Goal: Task Accomplishment & Management: Manage account settings

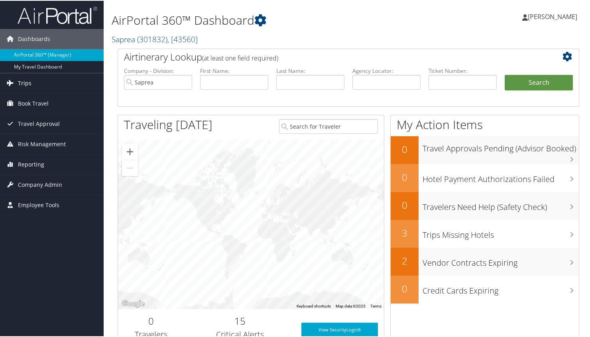
click at [20, 83] on span "Trips" at bounding box center [25, 83] width 14 height 20
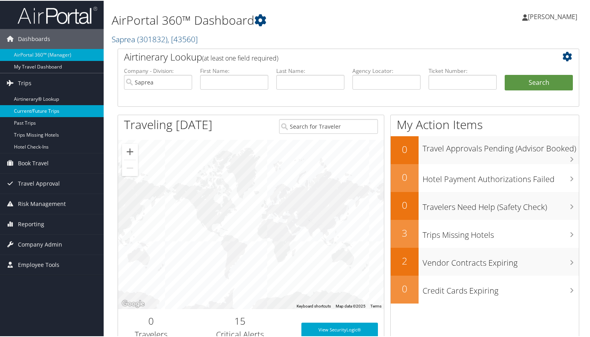
click at [24, 108] on link "Current/Future Trips" at bounding box center [52, 110] width 104 height 12
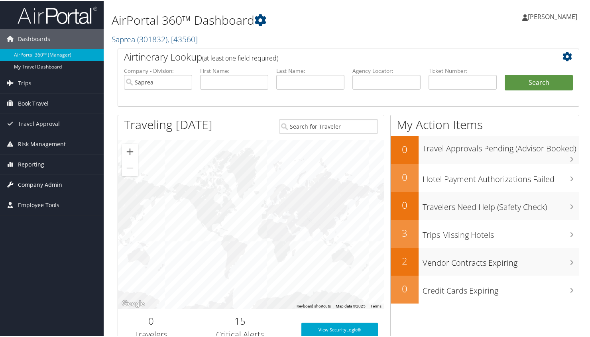
click at [47, 182] on span "Company Admin" at bounding box center [40, 184] width 44 height 20
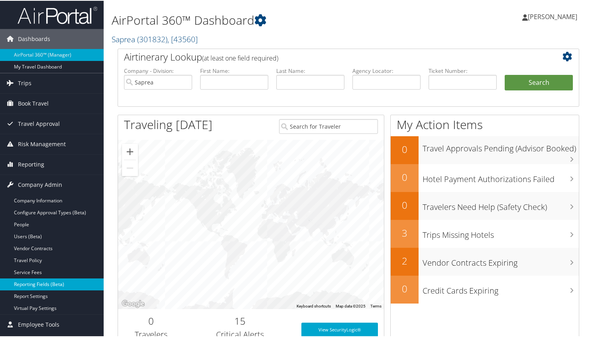
click at [21, 284] on link "Reporting Fields (Beta)" at bounding box center [52, 284] width 104 height 12
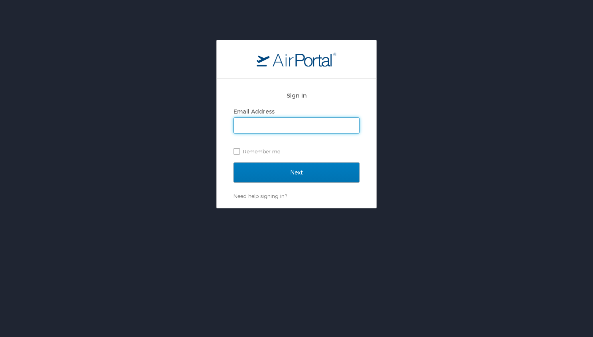
type input "hroller@saprea.org"
drag, startPoint x: 236, startPoint y: 150, endPoint x: 254, endPoint y: 169, distance: 26.5
click at [236, 151] on label "Remember me" at bounding box center [297, 152] width 126 height 12
click at [236, 151] on input "Remember me" at bounding box center [236, 150] width 5 height 5
checkbox input "true"
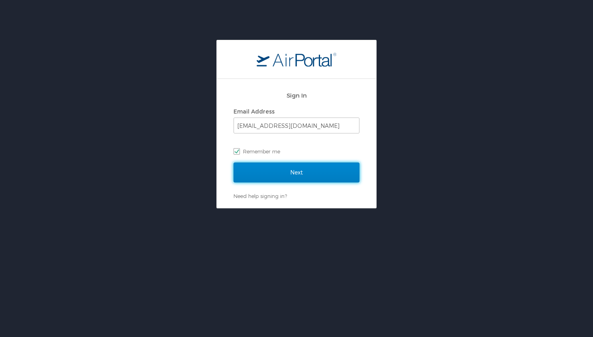
click at [260, 170] on input "Next" at bounding box center [297, 173] width 126 height 20
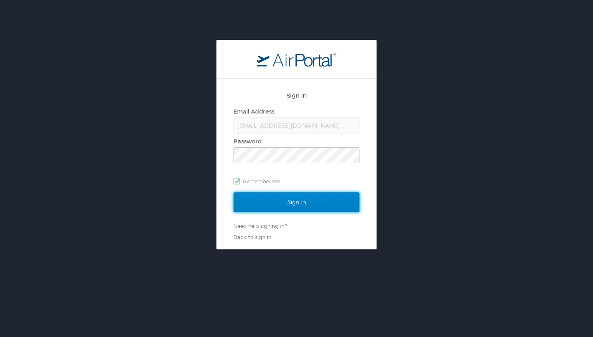
click at [284, 201] on input "Sign In" at bounding box center [297, 203] width 126 height 20
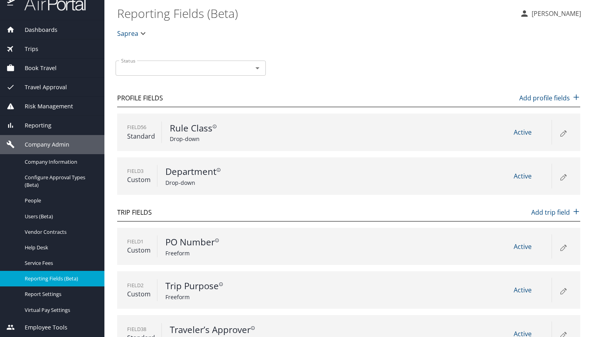
scroll to position [22, 0]
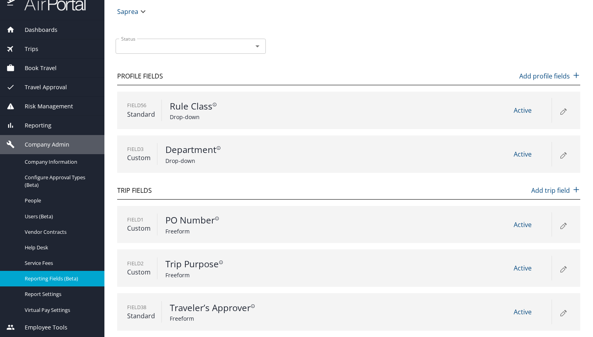
click at [53, 327] on span "Employee Tools" at bounding box center [41, 327] width 53 height 9
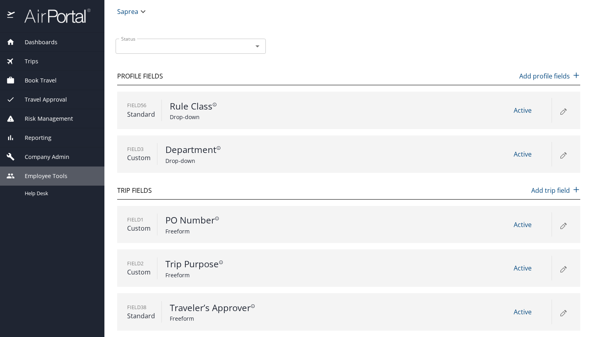
click at [142, 11] on icon "button" at bounding box center [143, 12] width 10 height 10
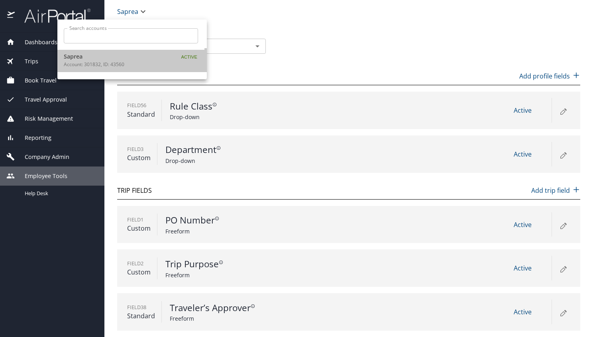
click at [104, 63] on p "Account: 301832, ID: 43560" at bounding box center [114, 64] width 100 height 7
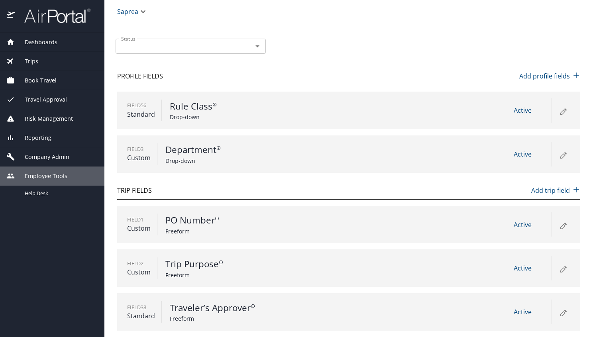
click at [55, 100] on span "Travel Approval" at bounding box center [41, 99] width 52 height 9
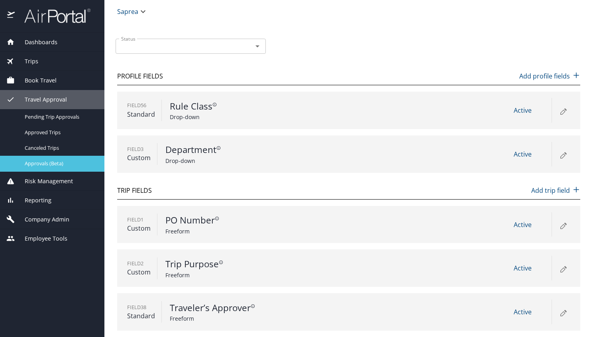
click at [43, 164] on span "Approvals (Beta)" at bounding box center [60, 164] width 70 height 8
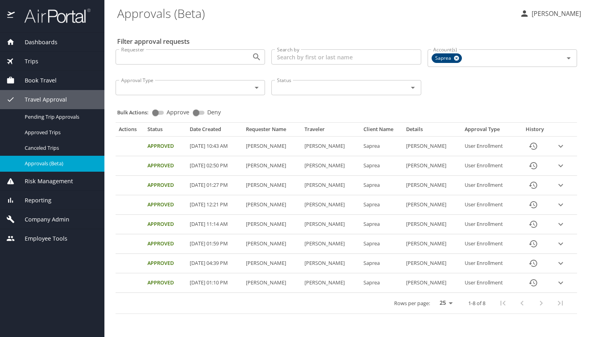
drag, startPoint x: 271, startPoint y: 166, endPoint x: 390, endPoint y: 166, distance: 119.2
click at [271, 166] on td "Ruby Haddock" at bounding box center [272, 166] width 59 height 20
click at [565, 167] on icon "expand row" at bounding box center [561, 166] width 10 height 10
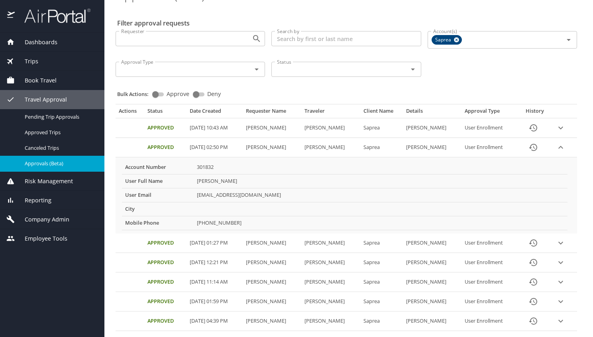
scroll to position [19, 0]
click at [564, 243] on icon "expand row" at bounding box center [561, 243] width 10 height 10
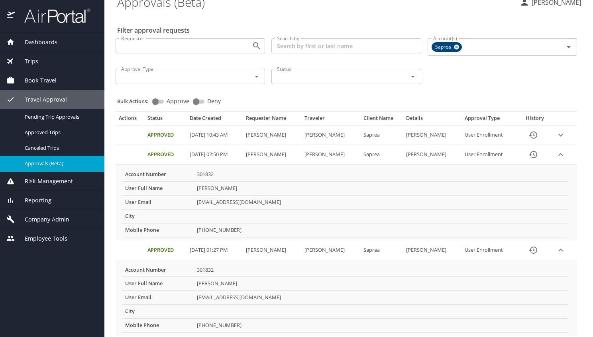
scroll to position [0, 0]
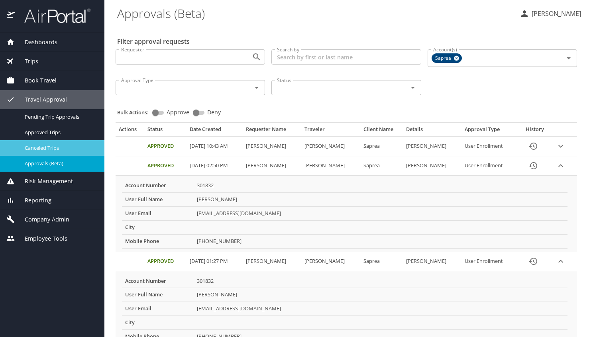
click at [47, 146] on span "Canceled Trips" at bounding box center [60, 148] width 70 height 8
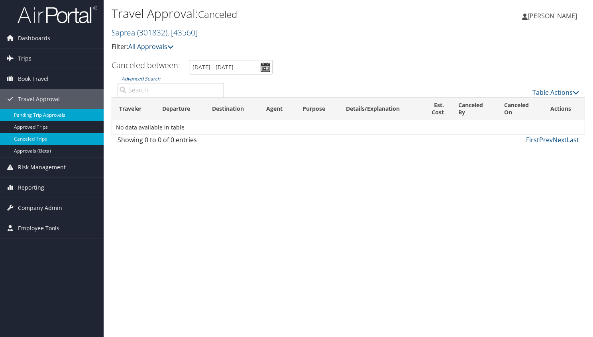
click at [54, 117] on link "Pending Trip Approvals" at bounding box center [52, 115] width 104 height 12
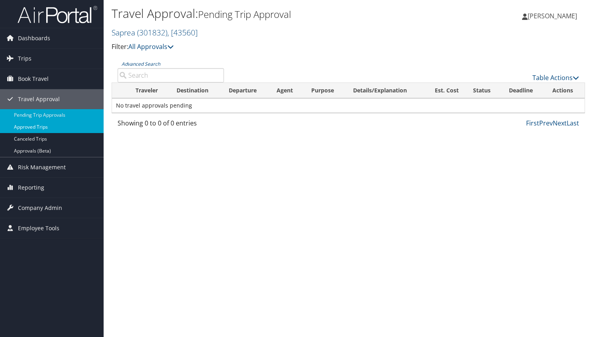
click at [41, 126] on link "Approved Trips" at bounding box center [52, 127] width 104 height 12
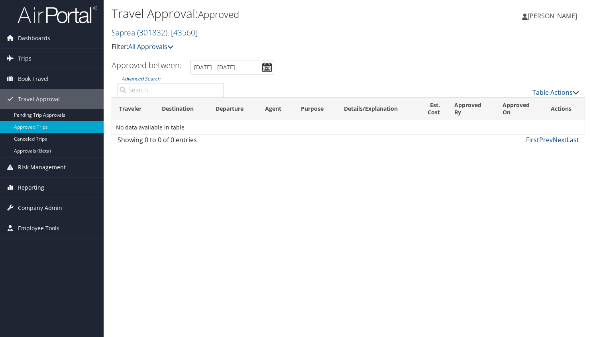
click at [28, 185] on span "Reporting" at bounding box center [31, 188] width 26 height 20
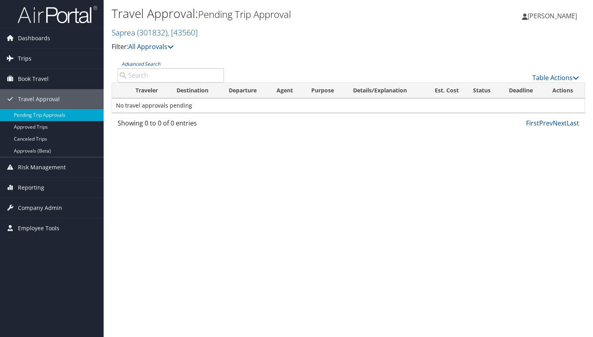
click at [23, 57] on span "Trips" at bounding box center [25, 59] width 14 height 20
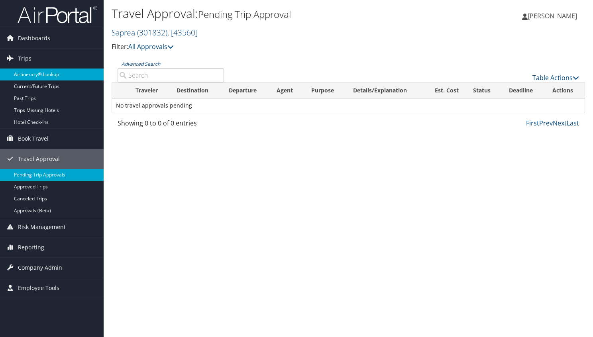
click at [27, 71] on link "Airtinerary® Lookup" at bounding box center [52, 75] width 104 height 12
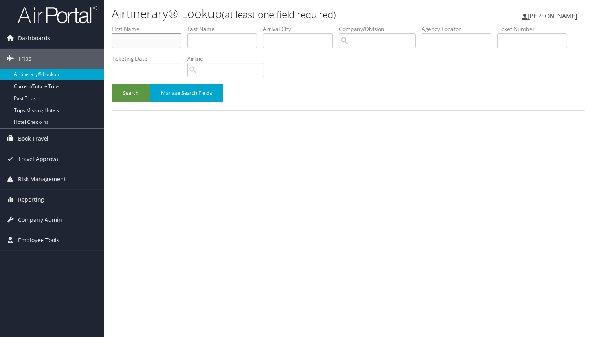
click at [137, 41] on input "text" at bounding box center [147, 40] width 70 height 15
type input "Ruby"
click at [135, 96] on button "Search" at bounding box center [131, 93] width 38 height 19
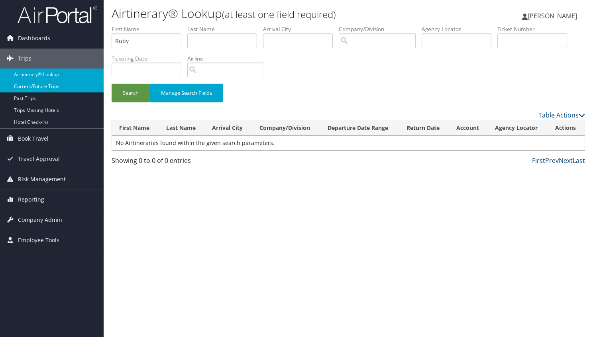
click at [30, 88] on link "Current/Future Trips" at bounding box center [52, 87] width 104 height 12
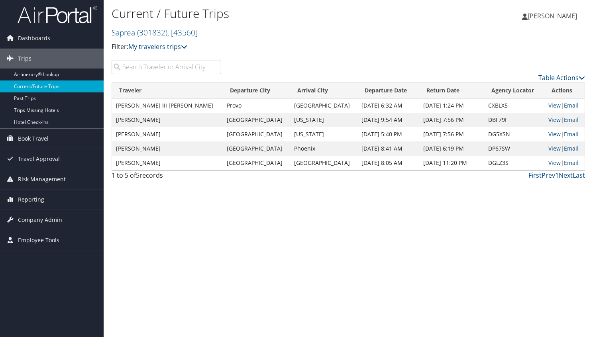
click at [553, 17] on span "[PERSON_NAME]" at bounding box center [552, 16] width 49 height 9
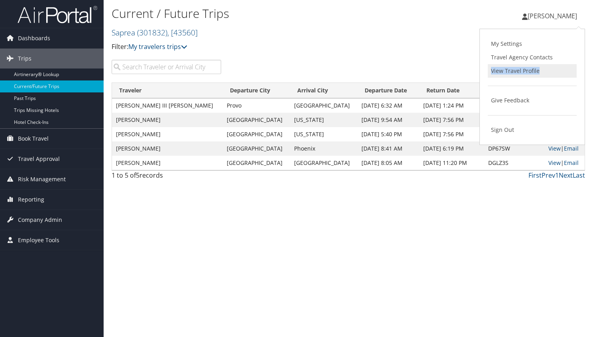
click at [496, 72] on link "View Travel Profile" at bounding box center [532, 71] width 89 height 14
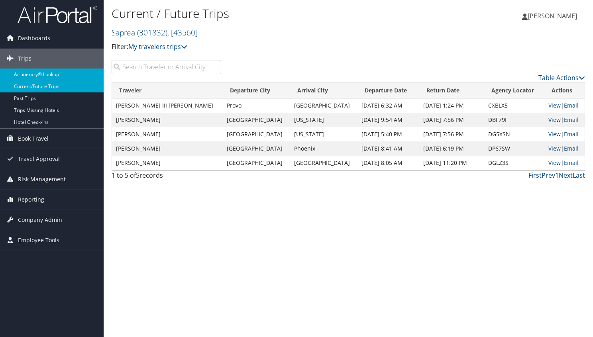
click at [51, 75] on link "Airtinerary® Lookup" at bounding box center [52, 75] width 104 height 12
click at [54, 73] on link "Airtinerary® Lookup" at bounding box center [52, 75] width 104 height 12
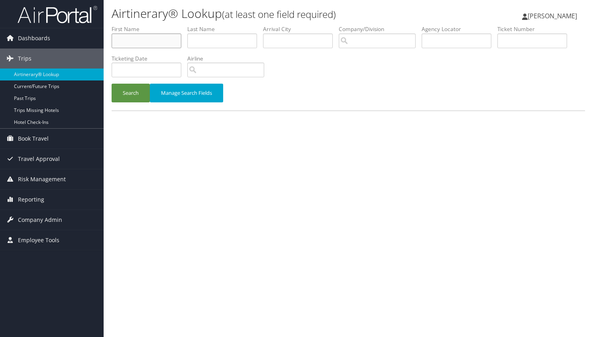
click at [148, 41] on input "text" at bounding box center [147, 40] width 70 height 15
type input "Ruby"
type input "Haddock"
click at [112, 84] on button "Search" at bounding box center [131, 93] width 38 height 19
